Goal: Task Accomplishment & Management: Complete application form

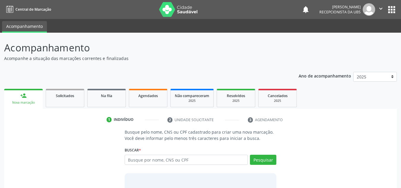
click at [130, 158] on input "text" at bounding box center [187, 160] width 124 height 10
click at [127, 159] on input "text" at bounding box center [187, 160] width 124 height 10
type input "07317300462"
click at [255, 161] on button "Pesquisar" at bounding box center [263, 160] width 26 height 10
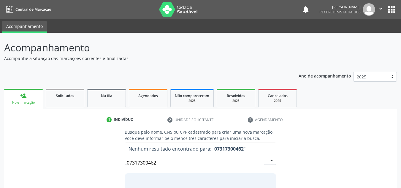
click at [157, 164] on input "07317300462" at bounding box center [196, 163] width 138 height 12
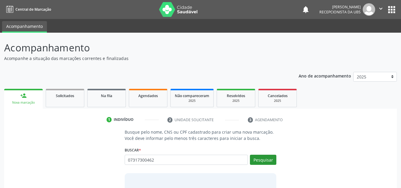
type input "07317300462"
click at [272, 162] on button "Pesquisar" at bounding box center [263, 160] width 26 height 10
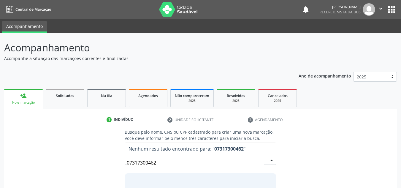
click at [163, 165] on input "07317300462" at bounding box center [196, 163] width 138 height 12
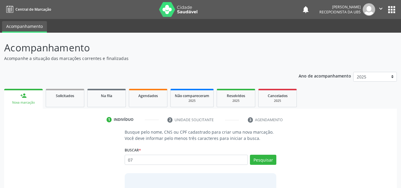
type input "0"
type input "700309959433937"
click at [274, 167] on div "Pesquisar" at bounding box center [262, 162] width 29 height 14
click at [261, 160] on button "Pesquisar" at bounding box center [263, 160] width 26 height 10
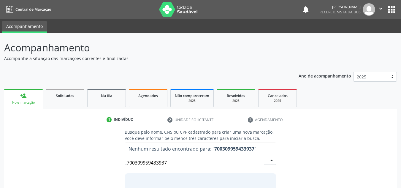
click at [169, 163] on input "700309959433937" at bounding box center [196, 163] width 138 height 12
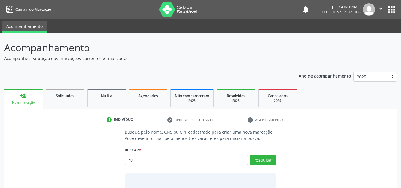
type input "7"
type input "700309959433937"
click at [256, 161] on button "Pesquisar" at bounding box center [263, 160] width 26 height 10
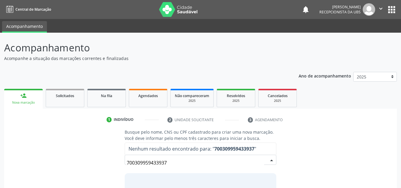
click at [169, 163] on input "700309959433937" at bounding box center [196, 163] width 138 height 12
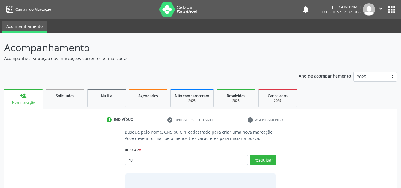
type input "7"
click at [127, 160] on input "text" at bounding box center [187, 160] width 124 height 10
type input "07317300462"
click at [266, 162] on button "Pesquisar" at bounding box center [263, 160] width 26 height 10
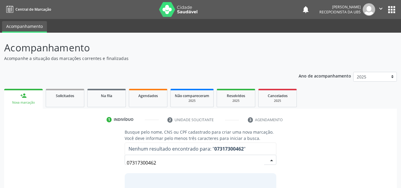
click at [157, 163] on input "07317300462" at bounding box center [196, 163] width 138 height 12
click at [158, 162] on input "07317300462" at bounding box center [196, 163] width 138 height 12
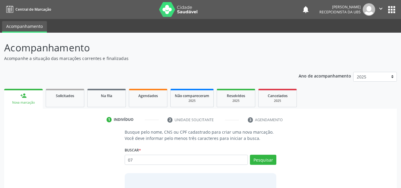
type input "0"
type input "M"
click at [127, 160] on input "text" at bounding box center [187, 160] width 124 height 10
type input "703009881624877"
click at [265, 164] on button "Pesquisar" at bounding box center [263, 160] width 26 height 10
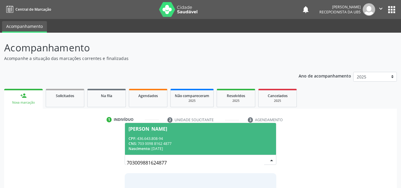
click at [138, 127] on div "[PERSON_NAME]" at bounding box center [148, 129] width 39 height 5
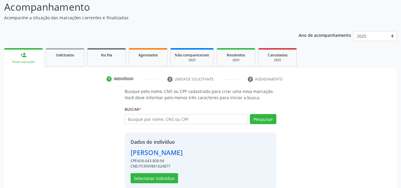
scroll to position [50, 0]
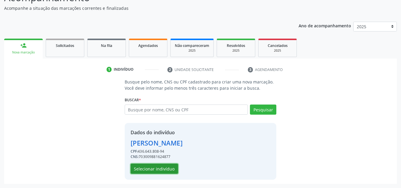
click at [143, 168] on button "Selecionar indivíduo" at bounding box center [155, 169] width 48 height 10
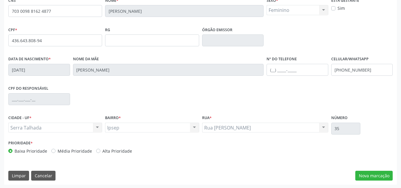
scroll to position [134, 0]
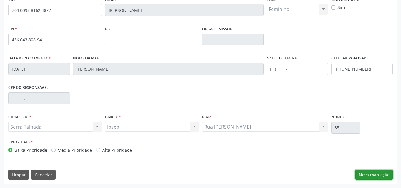
click at [367, 175] on button "Nova marcação" at bounding box center [374, 175] width 37 height 10
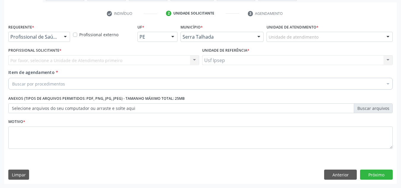
click at [66, 38] on div at bounding box center [65, 37] width 9 height 10
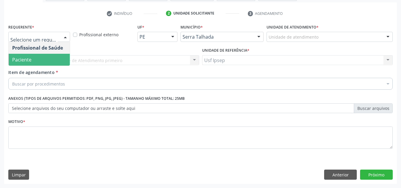
click at [19, 57] on span "Paciente" at bounding box center [21, 59] width 19 height 7
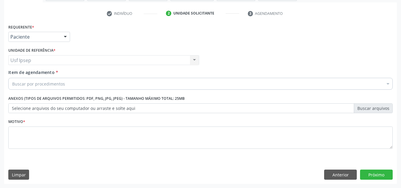
click at [16, 69] on div "Unidade de referência * Usf Ipsep Usf Ipsep Nenhum resultado encontrado para: "…" at bounding box center [104, 57] width 194 height 23
click at [15, 71] on span "Item de agendamento" at bounding box center [31, 73] width 46 height 6
click at [12, 78] on input "Item de agendamento *" at bounding box center [12, 84] width 0 height 12
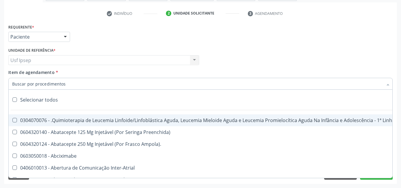
click at [14, 84] on input "Item de agendamento *" at bounding box center [197, 84] width 371 height 12
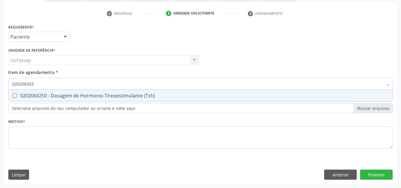
type input "0202060250"
click at [17, 94] on div "0202060250 - Dosagem de Hormonio Tireoestimulante (Tsh)" at bounding box center [200, 95] width 377 height 5
checkbox \(Tsh\) "true"
click at [37, 83] on input "0202060250" at bounding box center [197, 84] width 371 height 12
type input "02020602"
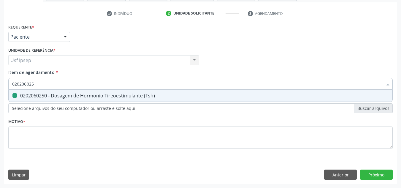
checkbox \(Tsh\) "false"
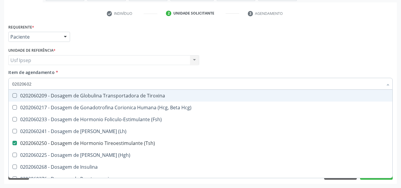
type input "0202060"
checkbox \(Tsh\) "false"
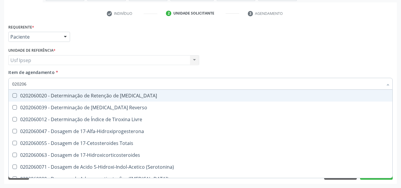
type input "02020"
checkbox \(Tsh\) "false"
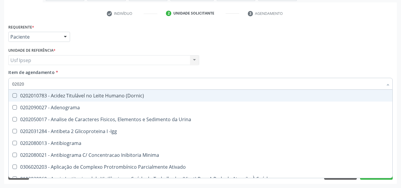
type input "020206"
checkbox Creatinina "true"
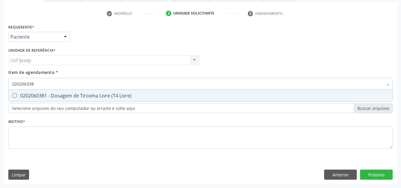
type input "0202060381"
click at [13, 98] on div "0202060381 - Dosagem de Tiroxina Livre (T4 Livre)" at bounding box center [200, 95] width 377 height 5
checkbox Livre\) "true"
click at [37, 83] on input "0202060381" at bounding box center [197, 84] width 371 height 12
type input "02020603"
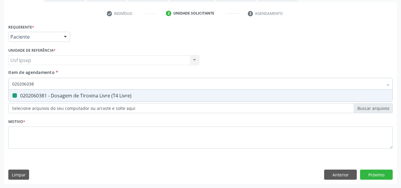
checkbox Livre\) "false"
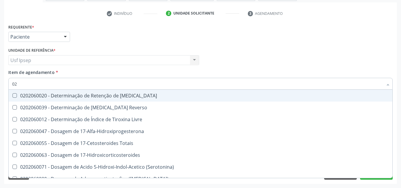
type input "0"
checkbox \(Tsh\) "false"
checkbox Livre\) "false"
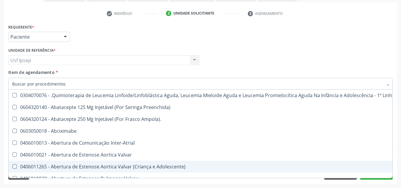
scroll to position [119, 0]
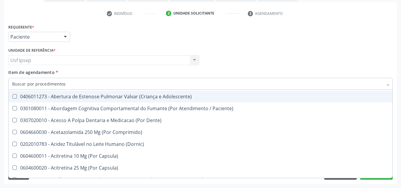
click at [307, 50] on div "Profissional Solicitante Por favor, selecione a Unidade de Atendimento primeiro…" at bounding box center [201, 57] width 388 height 23
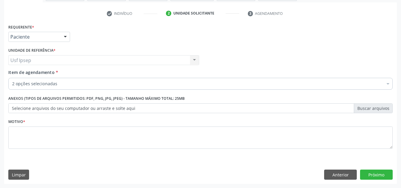
checkbox \(Tsh\) "true"
checkbox Livre\) "true"
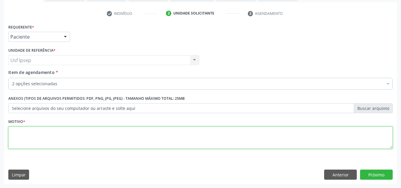
click at [20, 143] on textarea at bounding box center [200, 138] width 385 height 23
type textarea "1"
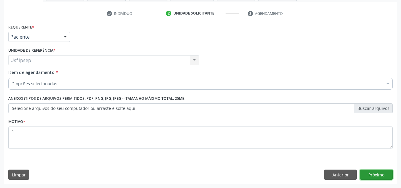
click at [380, 173] on button "Próximo" at bounding box center [376, 175] width 33 height 10
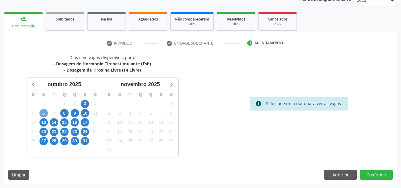
click at [42, 112] on span "6" at bounding box center [44, 113] width 8 height 8
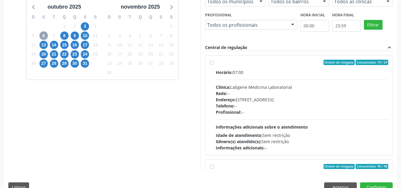
scroll to position [166, 0]
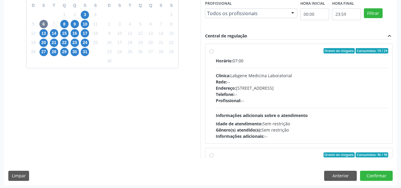
click at [216, 53] on label "Ordem de chegada Consumidos: 19 / 24 Horário: 07:00 Clínica: Labgene Medicina L…" at bounding box center [302, 93] width 173 height 91
click at [211, 53] on input "Ordem de chegada Consumidos: 19 / 24 Horário: 07:00 Clínica: Labgene Medicina L…" at bounding box center [212, 50] width 4 height 5
radio input "true"
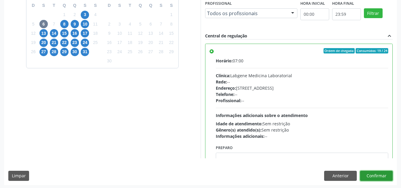
click at [380, 178] on button "Confirmar" at bounding box center [376, 176] width 33 height 10
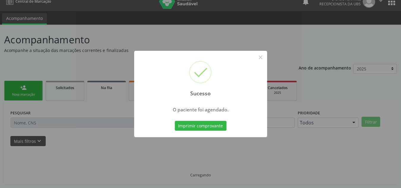
scroll to position [8, 0]
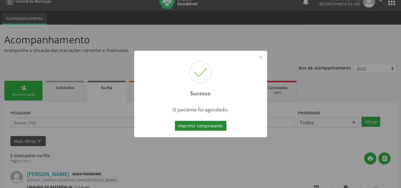
click at [182, 129] on button "Imprimir comprovante" at bounding box center [201, 126] width 52 height 10
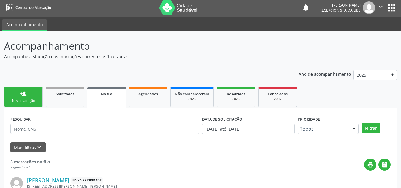
scroll to position [0, 0]
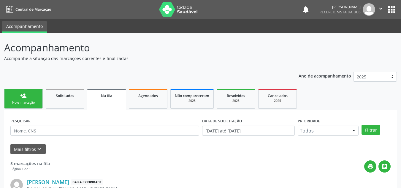
click at [17, 101] on div "Nova marcação" at bounding box center [24, 102] width 30 height 4
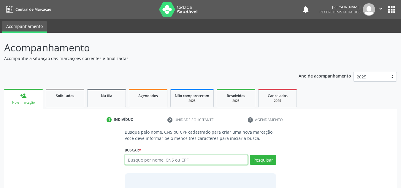
click at [125, 157] on input "text" at bounding box center [187, 160] width 124 height 10
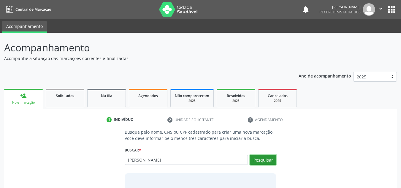
click at [268, 160] on button "Pesquisar" at bounding box center [263, 160] width 26 height 10
click at [261, 161] on button "Pesquisar" at bounding box center [263, 160] width 26 height 10
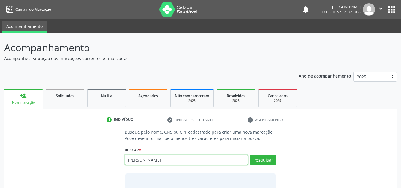
click at [187, 159] on input "MARIA DE LOURDES MENEZES" at bounding box center [187, 160] width 124 height 10
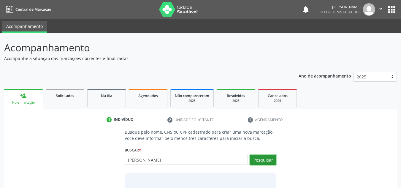
click at [266, 160] on button "Pesquisar" at bounding box center [263, 160] width 26 height 10
click at [263, 160] on button "Pesquisar" at bounding box center [263, 160] width 26 height 10
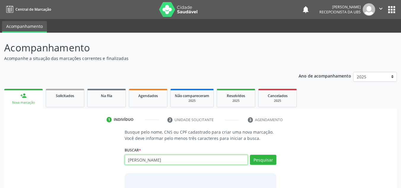
click at [183, 159] on input "MARIA DE LOURDES MENEZ" at bounding box center [187, 160] width 124 height 10
click at [180, 160] on input "MARIA DE LOURDE MENEZ LIVA" at bounding box center [187, 160] width 124 height 10
click at [182, 160] on input "MARIA DE LOURDE MENEZ SLIVA" at bounding box center [187, 160] width 124 height 10
type input "MARIA DE LOURDE MENEZ SILIVA"
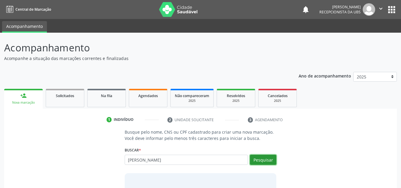
click at [266, 162] on button "Pesquisar" at bounding box center [263, 160] width 26 height 10
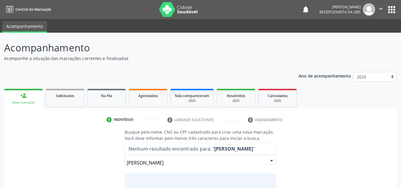
click at [200, 165] on input "MARIA DE LOURDE MENEZ SILIVA" at bounding box center [196, 163] width 138 height 12
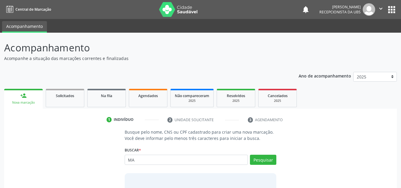
type input "M"
click at [126, 159] on input "text" at bounding box center [187, 160] width 124 height 10
type input "1"
type input "07317300462"
click at [266, 161] on button "Pesquisar" at bounding box center [263, 160] width 26 height 10
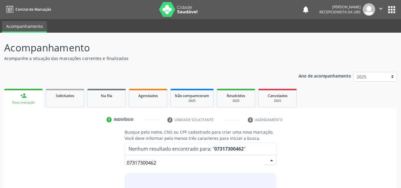
click at [158, 163] on input "07317300462" at bounding box center [196, 163] width 138 height 12
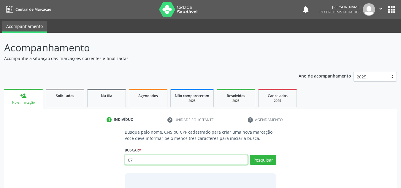
type input "0"
click at [165, 10] on img at bounding box center [178, 9] width 39 height 15
click at [128, 162] on input "text" at bounding box center [187, 160] width 124 height 10
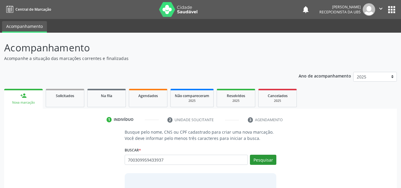
type input "700309959433937"
click at [267, 161] on button "Pesquisar" at bounding box center [263, 160] width 26 height 10
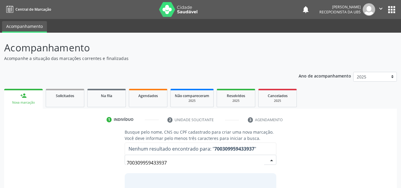
click at [169, 162] on input "700309959433937" at bounding box center [196, 163] width 138 height 12
click at [171, 162] on input "700309959433937" at bounding box center [196, 163] width 138 height 12
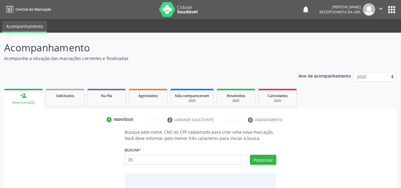
type input "7"
click at [29, 104] on div "Nova marcação" at bounding box center [23, 102] width 30 height 4
click at [33, 105] on div "Nova marcação" at bounding box center [23, 102] width 30 height 4
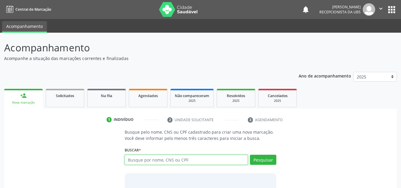
click at [135, 161] on input "text" at bounding box center [187, 160] width 124 height 10
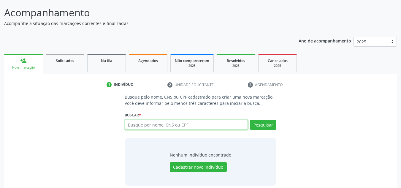
scroll to position [41, 0]
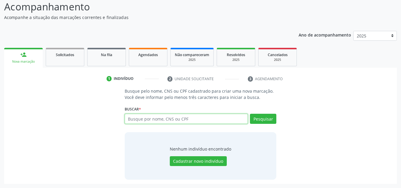
click at [128, 119] on input "text" at bounding box center [187, 119] width 124 height 10
click at [143, 56] on span "Agendados" at bounding box center [148, 54] width 20 height 5
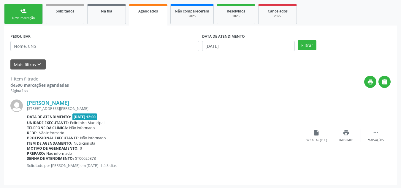
scroll to position [86, 0]
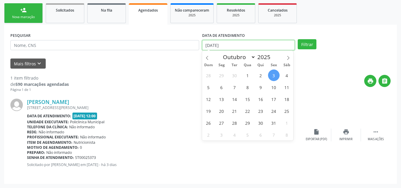
click at [208, 48] on input "[DATE]" at bounding box center [248, 45] width 93 height 10
click at [259, 112] on span "23" at bounding box center [261, 111] width 12 height 12
type input "[DATE]"
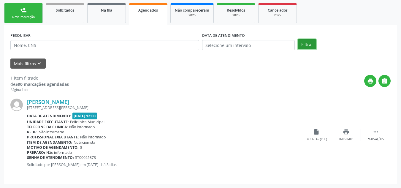
click at [311, 48] on button "Filtrar" at bounding box center [307, 44] width 19 height 10
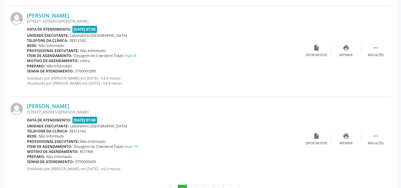
scroll to position [1342, 0]
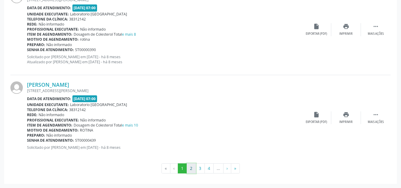
click at [191, 172] on button "2" at bounding box center [191, 168] width 9 height 10
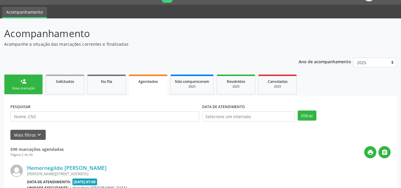
scroll to position [1306, 0]
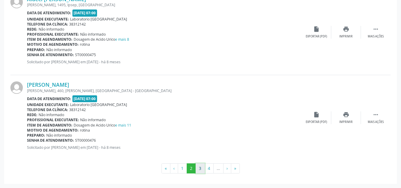
click at [204, 171] on button "3" at bounding box center [200, 168] width 9 height 10
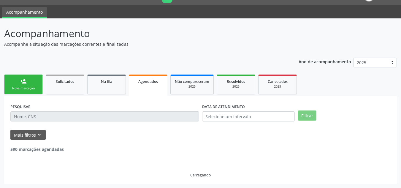
scroll to position [1296, 0]
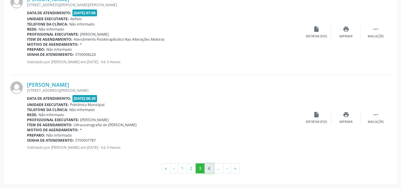
click at [213, 168] on button "4" at bounding box center [209, 168] width 9 height 10
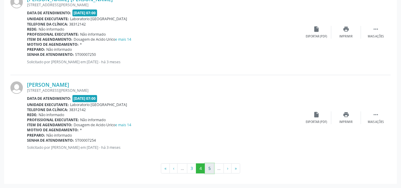
click at [205, 168] on button "5" at bounding box center [209, 168] width 9 height 10
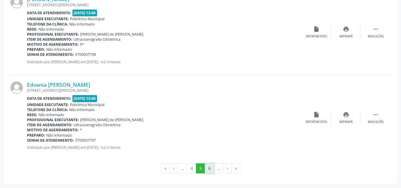
click at [210, 168] on button "6" at bounding box center [209, 168] width 9 height 10
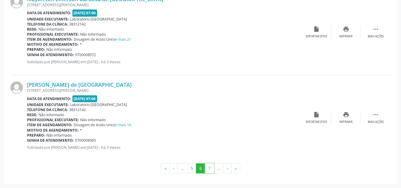
click at [213, 169] on button "7" at bounding box center [209, 168] width 9 height 10
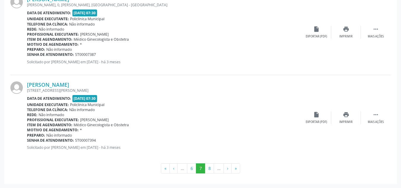
click at [210, 168] on button "8" at bounding box center [209, 168] width 9 height 10
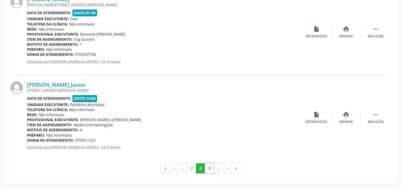
click at [210, 168] on button "9" at bounding box center [209, 168] width 9 height 10
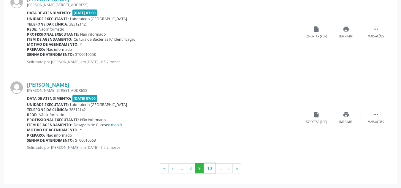
click at [210, 168] on button "10" at bounding box center [210, 168] width 12 height 10
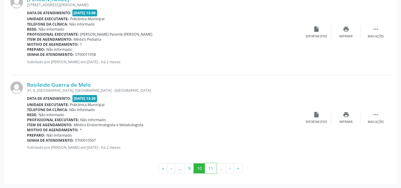
click at [210, 170] on button "11" at bounding box center [211, 168] width 12 height 10
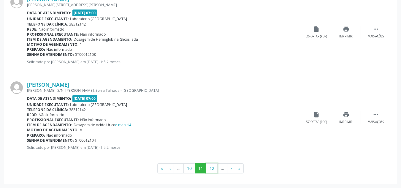
click at [210, 170] on button "12" at bounding box center [212, 168] width 12 height 10
click at [210, 170] on button "13" at bounding box center [212, 168] width 12 height 10
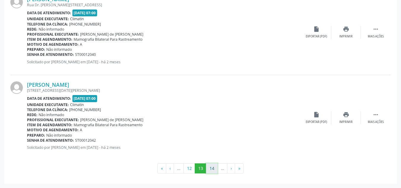
click at [210, 170] on button "14" at bounding box center [212, 168] width 12 height 10
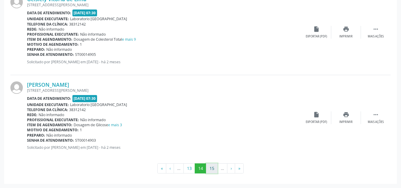
click at [214, 168] on button "15" at bounding box center [212, 168] width 12 height 10
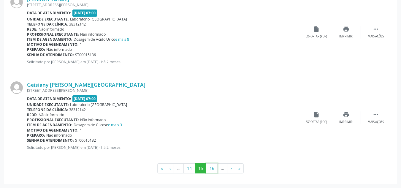
click at [214, 168] on button "16" at bounding box center [212, 168] width 12 height 10
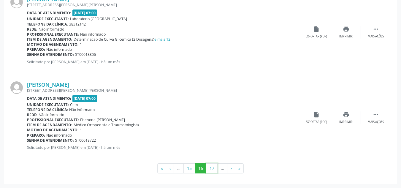
click at [214, 168] on button "17" at bounding box center [212, 168] width 12 height 10
click at [214, 168] on button "18" at bounding box center [212, 168] width 12 height 10
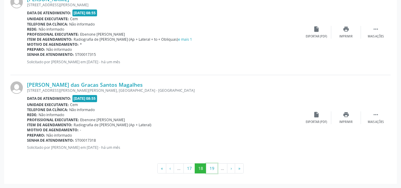
click at [214, 168] on button "19" at bounding box center [212, 168] width 12 height 10
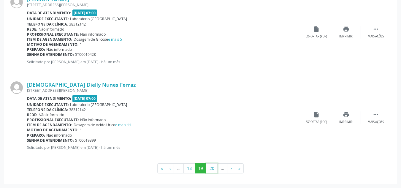
click at [214, 168] on button "20" at bounding box center [212, 168] width 12 height 10
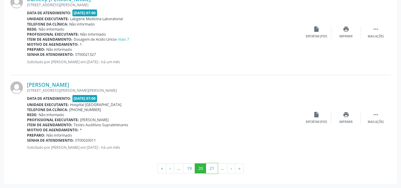
click at [214, 168] on button "21" at bounding box center [212, 168] width 12 height 10
click at [214, 168] on button "22" at bounding box center [212, 168] width 12 height 10
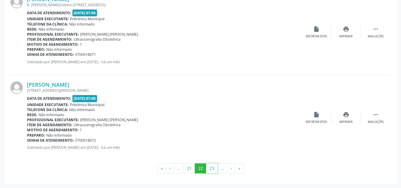
click at [214, 168] on button "23" at bounding box center [212, 168] width 12 height 10
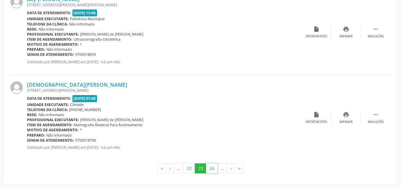
click at [214, 168] on button "24" at bounding box center [212, 168] width 12 height 10
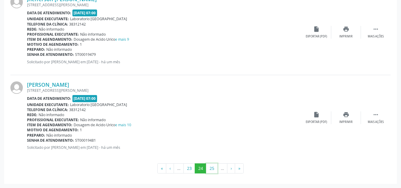
click at [214, 168] on button "25" at bounding box center [212, 168] width 12 height 10
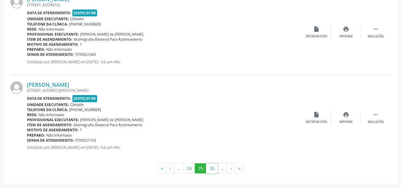
click at [214, 168] on button "26" at bounding box center [212, 168] width 12 height 10
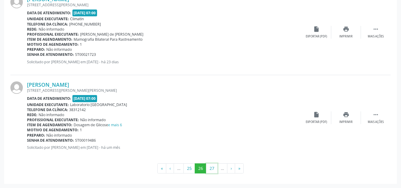
click at [214, 168] on button "27" at bounding box center [212, 168] width 12 height 10
click at [214, 168] on button "28" at bounding box center [212, 168] width 12 height 10
click at [214, 168] on button "29" at bounding box center [212, 168] width 12 height 10
click at [214, 168] on button "30" at bounding box center [212, 168] width 12 height 10
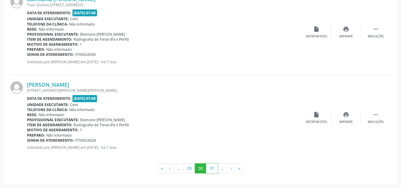
click at [214, 168] on button "31" at bounding box center [212, 168] width 12 height 10
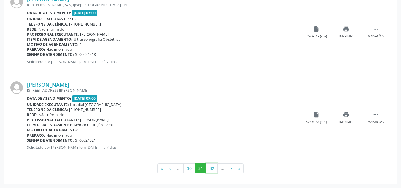
click at [214, 168] on button "32" at bounding box center [212, 168] width 12 height 10
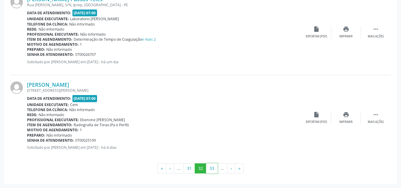
click at [214, 168] on button "33" at bounding box center [212, 168] width 12 height 10
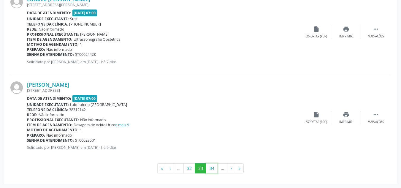
click at [214, 168] on button "34" at bounding box center [212, 168] width 12 height 10
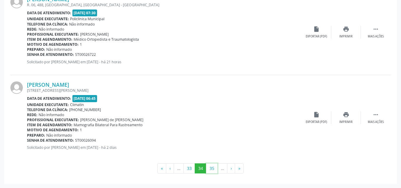
click at [214, 168] on button "35" at bounding box center [212, 168] width 12 height 10
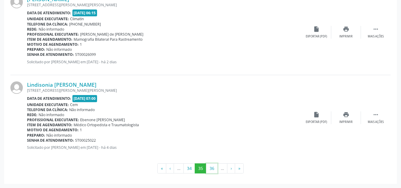
click at [214, 168] on button "36" at bounding box center [212, 168] width 12 height 10
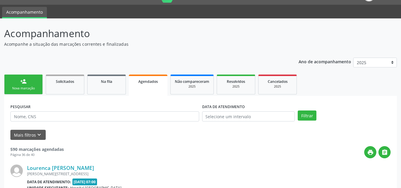
scroll to position [1296, 0]
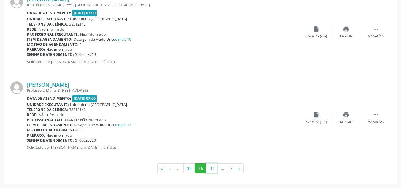
click at [214, 168] on button "37" at bounding box center [212, 168] width 12 height 10
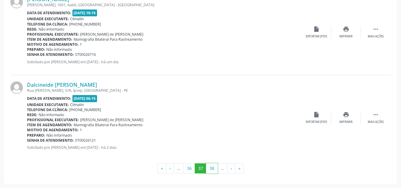
click at [214, 168] on button "38" at bounding box center [212, 168] width 12 height 10
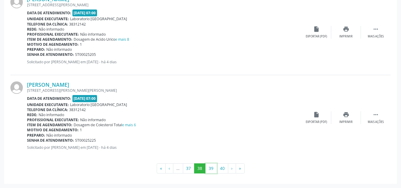
click at [214, 168] on button "39" at bounding box center [212, 168] width 12 height 10
click at [201, 168] on button "38" at bounding box center [200, 168] width 12 height 10
click at [213, 168] on button "39" at bounding box center [212, 168] width 12 height 10
click at [201, 168] on button "38" at bounding box center [200, 168] width 12 height 10
click at [211, 172] on button "39" at bounding box center [212, 168] width 12 height 10
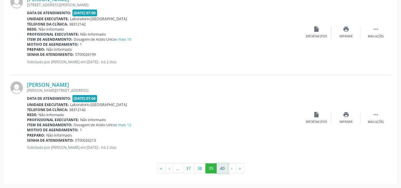
click at [223, 170] on button "40" at bounding box center [223, 168] width 12 height 10
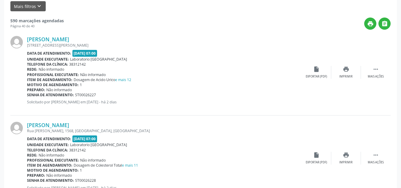
scroll to position [0, 0]
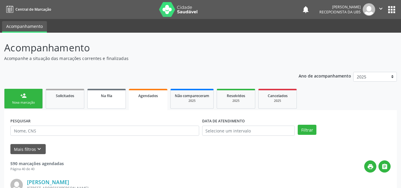
click at [123, 99] on link "Na fila" at bounding box center [106, 99] width 39 height 20
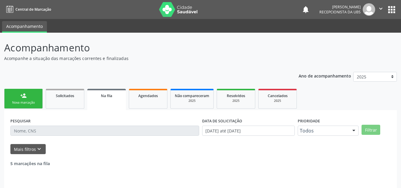
click at [170, 103] on ul "person_add Nova marcação Solicitados Na fila Agendados Não compareceram 2025 Re…" at bounding box center [200, 98] width 393 height 23
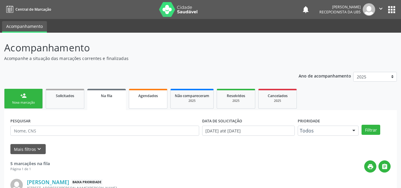
click at [149, 96] on span "Agendados" at bounding box center [148, 95] width 20 height 5
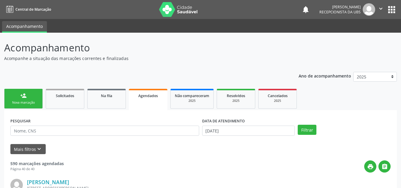
click at [31, 100] on link "person_add Nova marcação" at bounding box center [23, 99] width 39 height 20
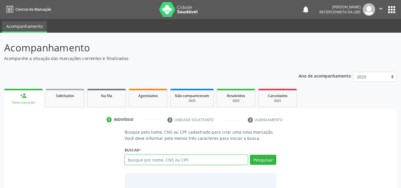
click at [129, 158] on input "text" at bounding box center [187, 160] width 124 height 10
type input "707408049797773"
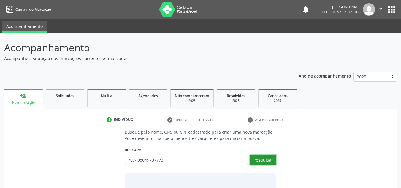
click at [264, 159] on button "Pesquisar" at bounding box center [263, 160] width 26 height 10
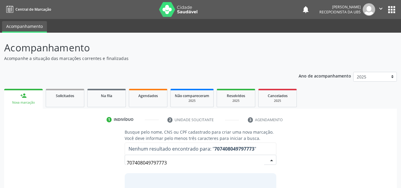
click at [171, 161] on input "707408049797773" at bounding box center [196, 163] width 138 height 12
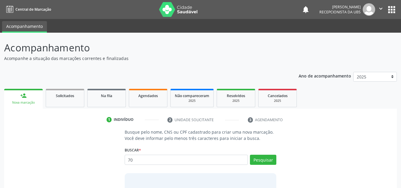
type input "7"
click at [122, 163] on div "Busque pelo nome, CNS ou CPF cadastrado para criar uma nova marcação. Você deve…" at bounding box center [201, 174] width 160 height 91
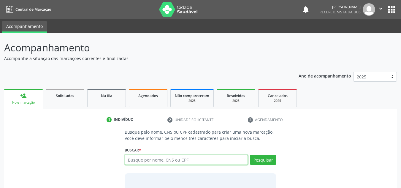
click at [132, 162] on input "text" at bounding box center [187, 160] width 124 height 10
type input "35408294404"
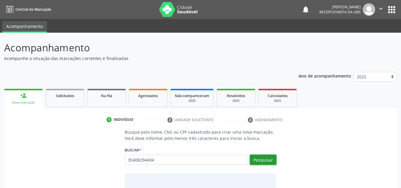
click at [264, 159] on button "Pesquisar" at bounding box center [263, 160] width 26 height 10
click at [63, 146] on div "Busque pelo nome, CNS ou CPF cadastrado para criar uma nova marcação. Você deve…" at bounding box center [200, 174] width 385 height 91
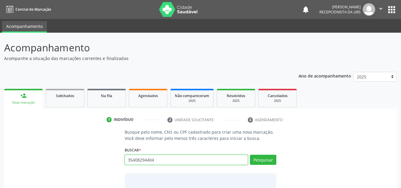
click at [156, 161] on input "35408294404" at bounding box center [187, 160] width 124 height 10
click at [157, 160] on input "35408294404" at bounding box center [187, 160] width 124 height 10
type input "3"
type input "34508294404"
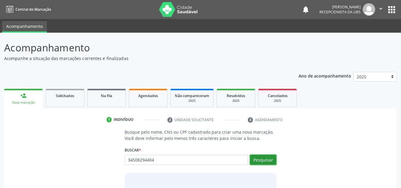
click at [266, 162] on button "Pesquisar" at bounding box center [263, 160] width 26 height 10
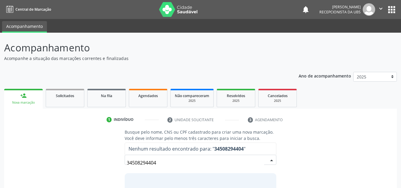
click at [160, 162] on input "34508294404" at bounding box center [196, 163] width 138 height 12
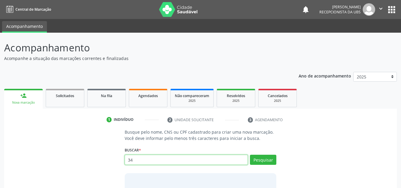
type input "3"
type input "707408049797773"
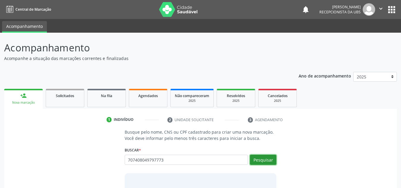
click at [264, 159] on button "Pesquisar" at bounding box center [263, 160] width 26 height 10
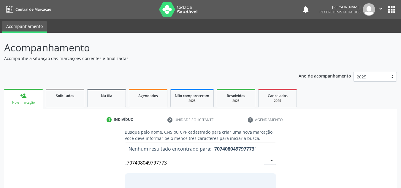
click at [170, 163] on input "707408049797773" at bounding box center [196, 163] width 138 height 12
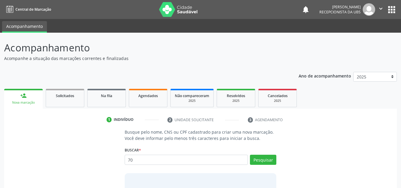
type input "7"
type input "35408294404"
click at [258, 160] on button "Pesquisar" at bounding box center [263, 160] width 26 height 10
type input "3"
click at [130, 159] on input "text" at bounding box center [187, 160] width 124 height 10
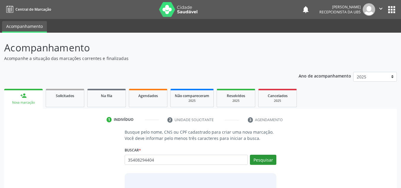
type input "35408294404"
click at [262, 161] on button "Pesquisar" at bounding box center [263, 160] width 26 height 10
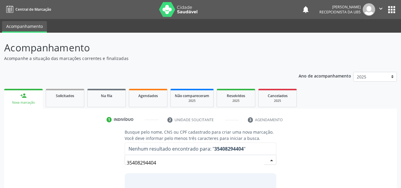
click at [157, 162] on input "35408294404" at bounding box center [196, 163] width 138 height 12
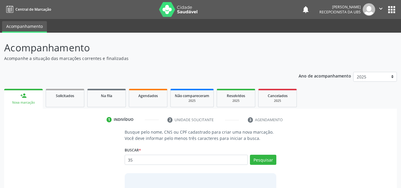
type input "3"
type input "707408049797773"
click at [263, 161] on button "Pesquisar" at bounding box center [263, 160] width 26 height 10
type input "707408049797773"
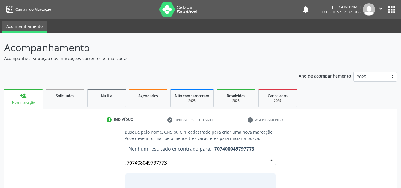
click at [170, 163] on input "707408049797773" at bounding box center [196, 163] width 138 height 12
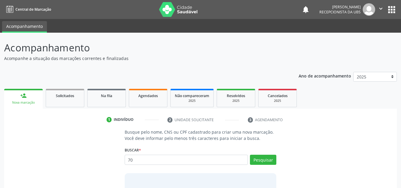
type input "7"
click at [128, 158] on input "text" at bounding box center [187, 160] width 124 height 10
type input "707408049797773"
click at [263, 160] on button "Pesquisar" at bounding box center [263, 160] width 26 height 10
type input "707408049797773"
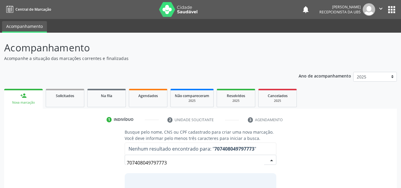
click at [169, 163] on input "707408049797773" at bounding box center [196, 163] width 138 height 12
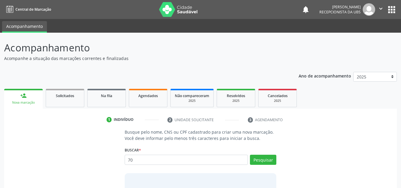
type input "7"
type input "[PERSON_NAME]"
click at [265, 162] on button "Pesquisar" at bounding box center [263, 160] width 26 height 10
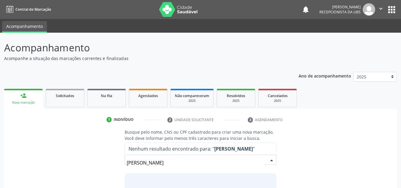
click at [190, 162] on input "[PERSON_NAME]" at bounding box center [196, 163] width 138 height 12
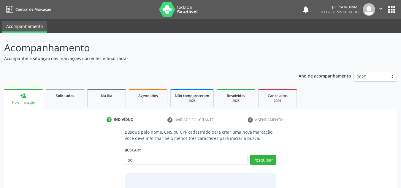
type input "s"
